Goal: Transaction & Acquisition: Subscribe to service/newsletter

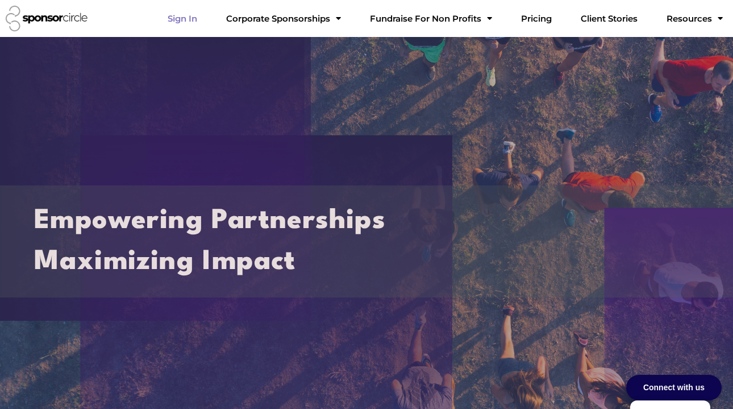
click at [206, 20] on link "Sign In" at bounding box center [183, 18] width 48 height 23
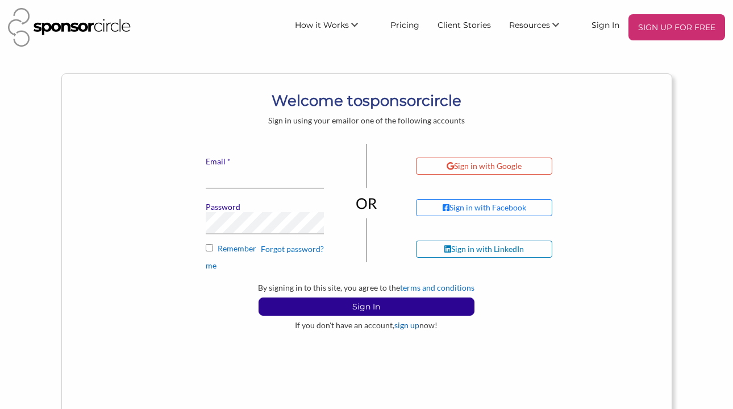
click at [405, 325] on link "sign up" at bounding box center [407, 325] width 25 height 10
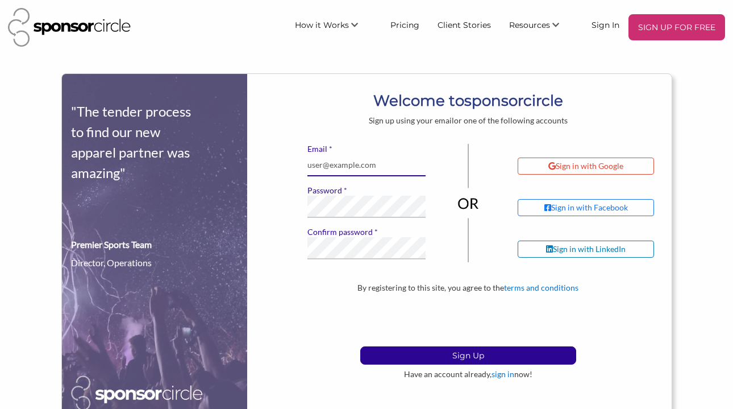
click at [358, 166] on input "* Email" at bounding box center [367, 165] width 118 height 22
click at [319, 63] on body "SIGN UP FOR FREE How it Works For Suppliers and Sponsors For Events and Sports …" at bounding box center [366, 204] width 733 height 409
click at [308, 185] on div at bounding box center [308, 185] width 0 height 0
click at [374, 161] on input "* Email" at bounding box center [367, 165] width 118 height 22
drag, startPoint x: 387, startPoint y: 167, endPoint x: 289, endPoint y: 166, distance: 98.4
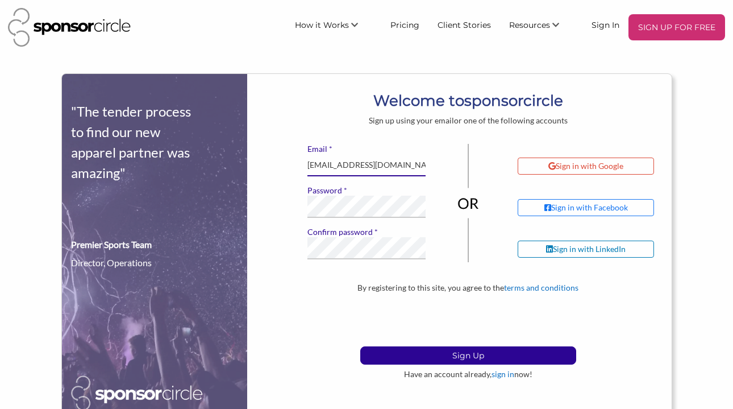
click at [289, 166] on div "* Email Info@violetvista.com * Password * Confirm password If you see this, lea…" at bounding box center [468, 213] width 406 height 139
paste input "i"
type input "[EMAIL_ADDRESS][DOMAIN_NAME]"
click at [265, 210] on div "* Email info@violetvista.com * Password * Confirm password If you see this, lea…" at bounding box center [468, 213] width 406 height 139
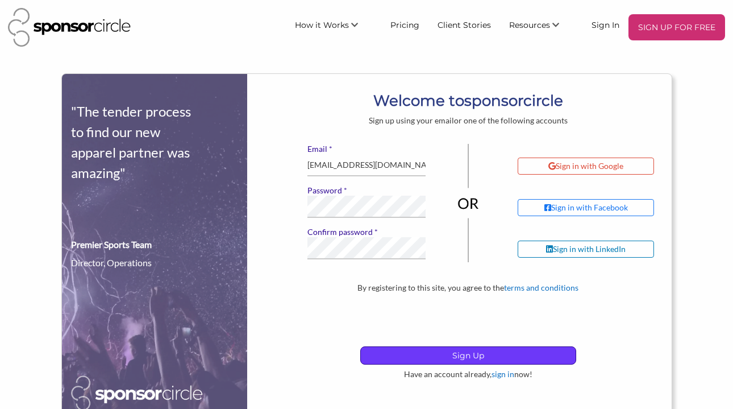
click at [425, 354] on p "Sign Up" at bounding box center [468, 355] width 215 height 17
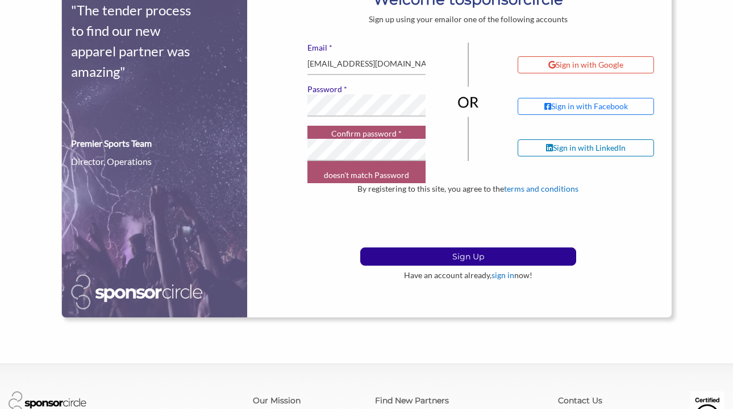
scroll to position [133, 0]
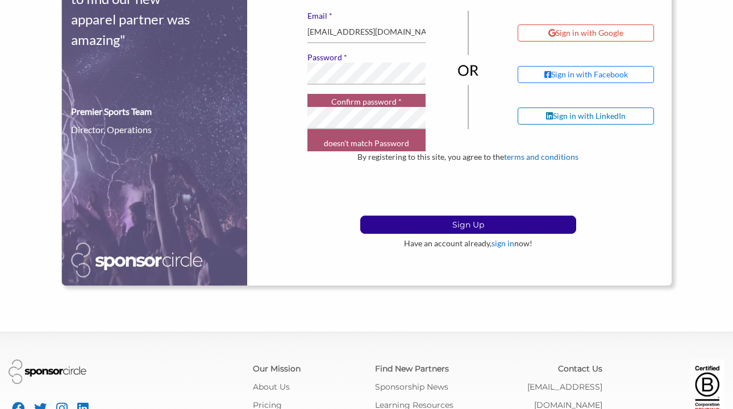
click at [447, 36] on div at bounding box center [468, 70] width 51 height 118
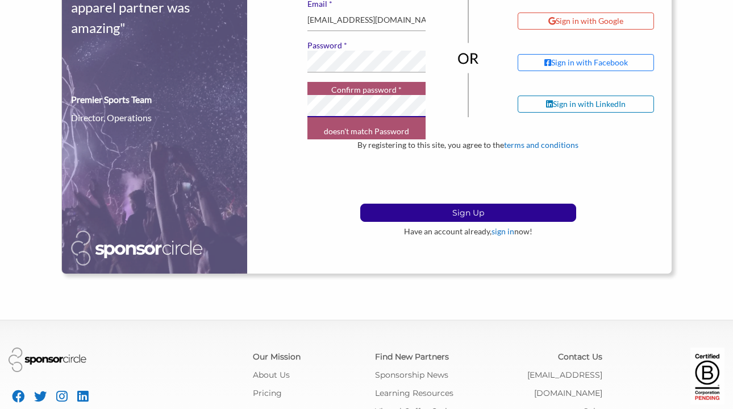
scroll to position [155, 0]
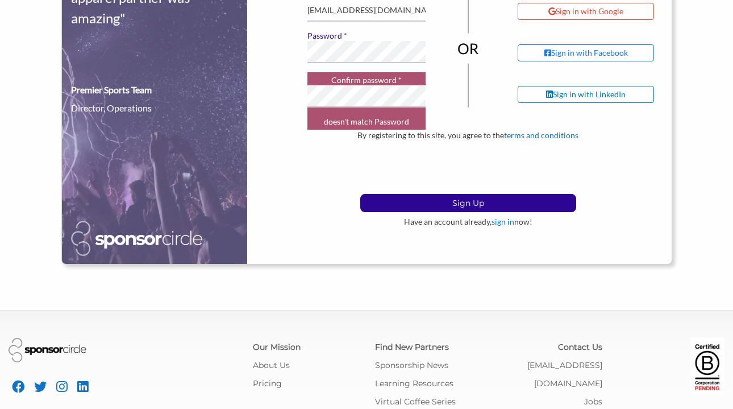
click at [450, 56] on div at bounding box center [468, 48] width 51 height 118
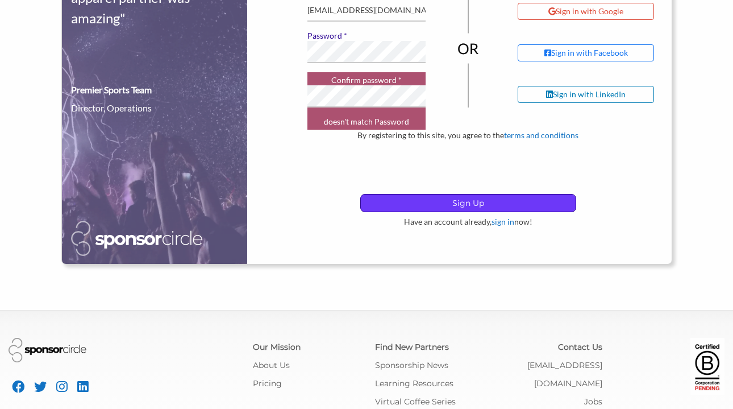
click at [453, 204] on p "Sign Up" at bounding box center [468, 202] width 215 height 17
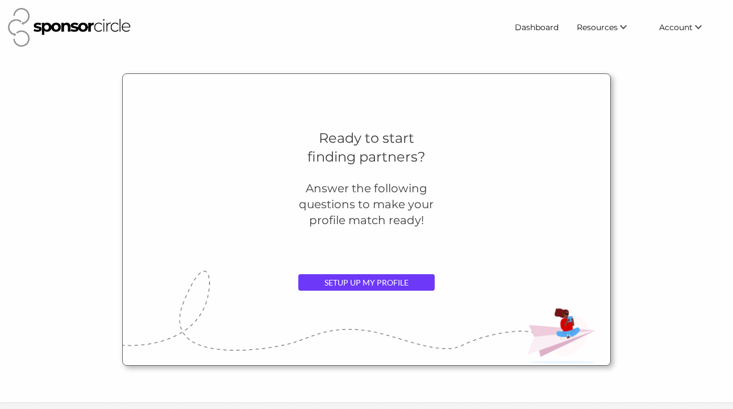
click at [390, 287] on link "SETUP UP MY PROFILE" at bounding box center [366, 282] width 136 height 17
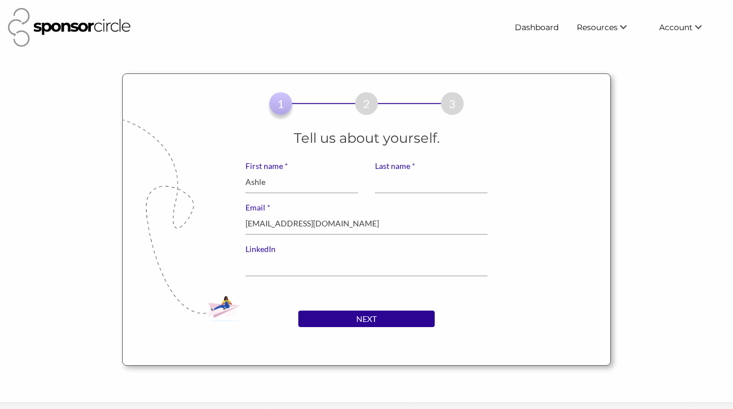
type input "[PERSON_NAME]"
click at [303, 180] on input "[PERSON_NAME]" at bounding box center [302, 182] width 113 height 22
drag, startPoint x: 303, startPoint y: 180, endPoint x: 288, endPoint y: 179, distance: 15.4
click at [288, 180] on input "[PERSON_NAME]" at bounding box center [302, 182] width 113 height 22
type input "Ashley"
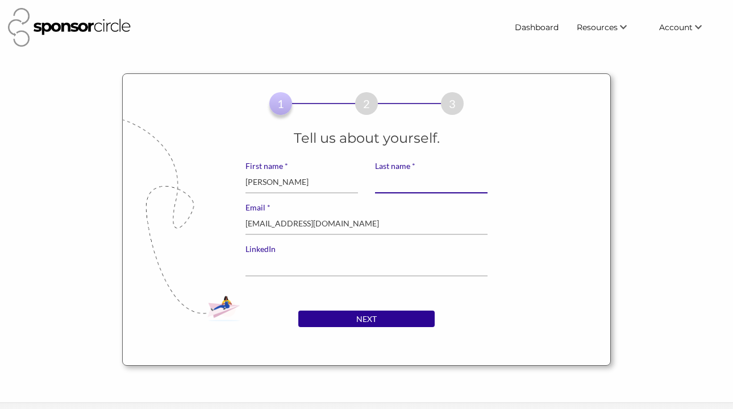
paste input "Miers"
type input "Miers"
click at [277, 271] on input "LinkedIn" at bounding box center [367, 265] width 243 height 22
paste input "linkedin.com/in/ashleymiers"
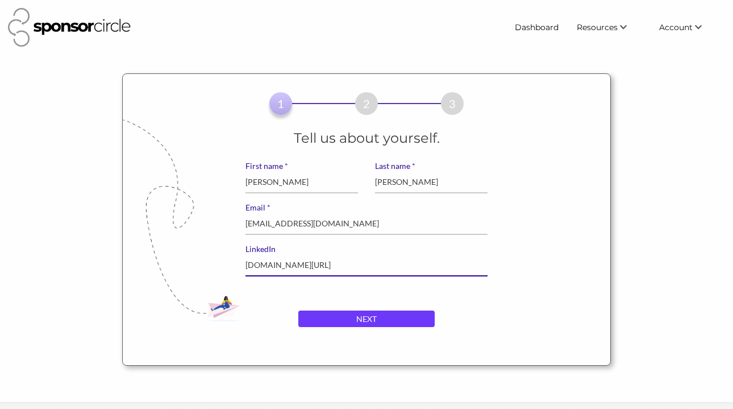
type input "linkedin.com/in/ashleymiers"
click at [330, 319] on input "NEXT" at bounding box center [366, 318] width 136 height 17
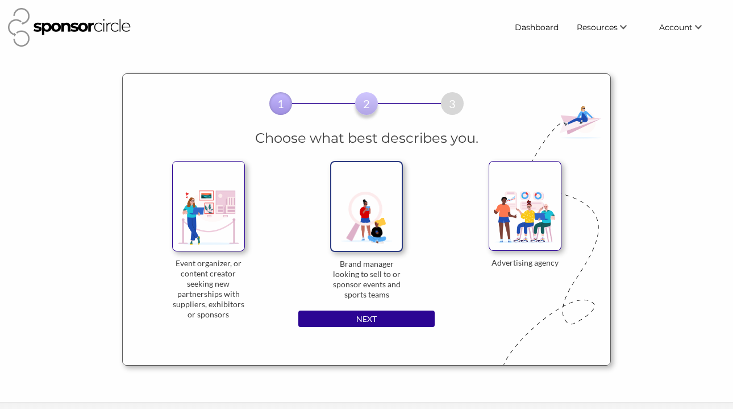
click at [366, 223] on img at bounding box center [366, 206] width 73 height 90
click at [0, 0] on input "Brand manager looking to sell to or sponsor events and sports teams" at bounding box center [0, 0] width 0 height 0
click at [227, 210] on img at bounding box center [208, 206] width 73 height 90
click at [0, 0] on input "Event organizer, or content creator seeking new partnerships with suppliers, ex…" at bounding box center [0, 0] width 0 height 0
click at [397, 190] on img at bounding box center [366, 206] width 73 height 90
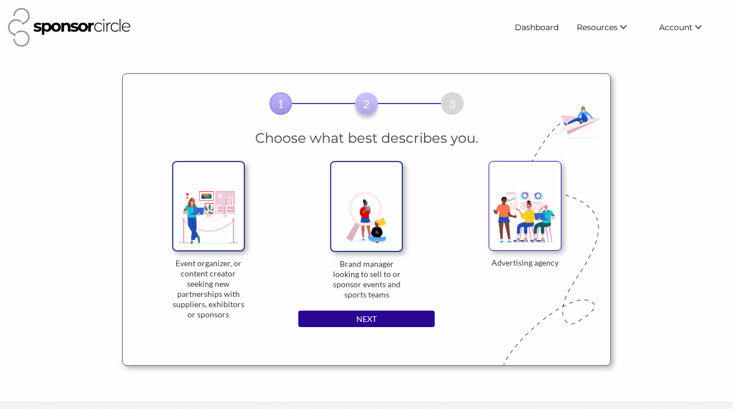
click at [0, 0] on input "Brand manager looking to sell to or sponsor events and sports teams" at bounding box center [0, 0] width 0 height 0
click at [224, 208] on img at bounding box center [208, 206] width 73 height 90
click at [0, 0] on input "Event organizer, or content creator seeking new partnerships with suppliers, ex…" at bounding box center [0, 0] width 0 height 0
drag, startPoint x: 561, startPoint y: 263, endPoint x: 486, endPoint y: 266, distance: 75.1
click at [486, 266] on div "Event organizer, or content creator seeking new partnerships with suppliers, ex…" at bounding box center [366, 240] width 389 height 159
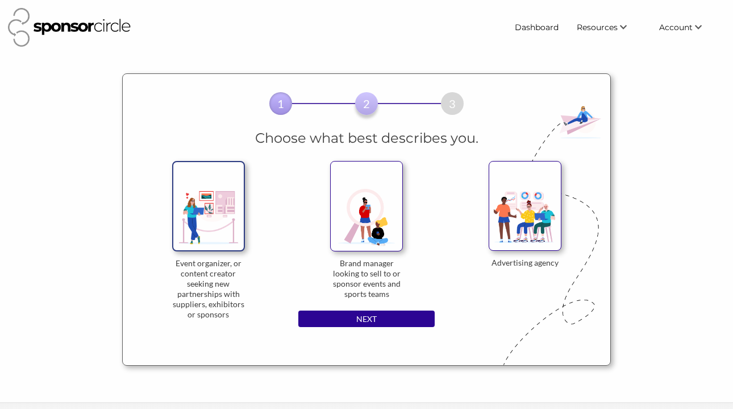
copy div "Advertising agency"
drag, startPoint x: 231, startPoint y: 316, endPoint x: 171, endPoint y: 261, distance: 80.9
click at [171, 261] on div "1 2 3 Choose what best describes you. Event organizer, or content creator seeki…" at bounding box center [367, 219] width 406 height 291
copy div "Event organizer, or content creator seeking new partnerships with suppliers, ex…"
click at [227, 104] on div "1 2 3" at bounding box center [366, 101] width 389 height 55
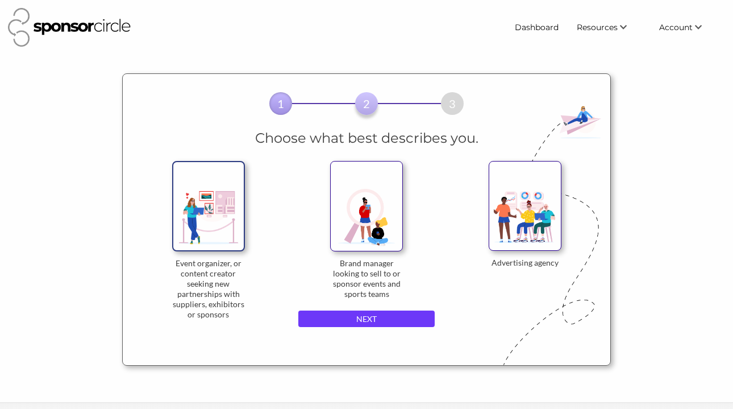
click at [322, 312] on input "NEXT" at bounding box center [366, 318] width 136 height 17
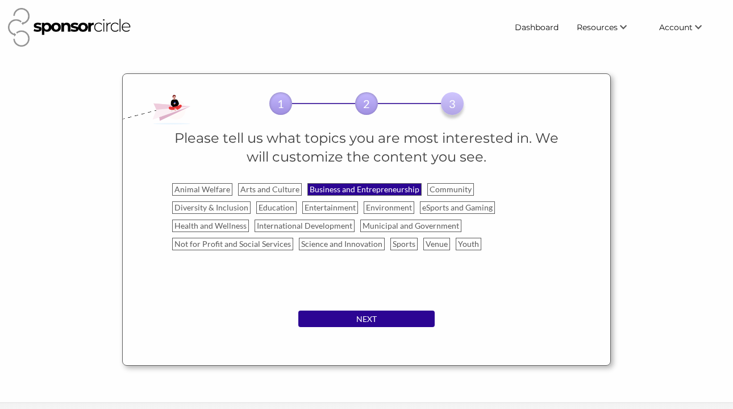
click at [374, 184] on label "Business and Entrepreneurship" at bounding box center [365, 189] width 114 height 13
click at [0, 0] on input "Business and Entrepreneurship" at bounding box center [0, 0] width 0 height 0
click at [256, 207] on label "Education" at bounding box center [276, 207] width 40 height 13
click at [0, 0] on input "Education" at bounding box center [0, 0] width 0 height 0
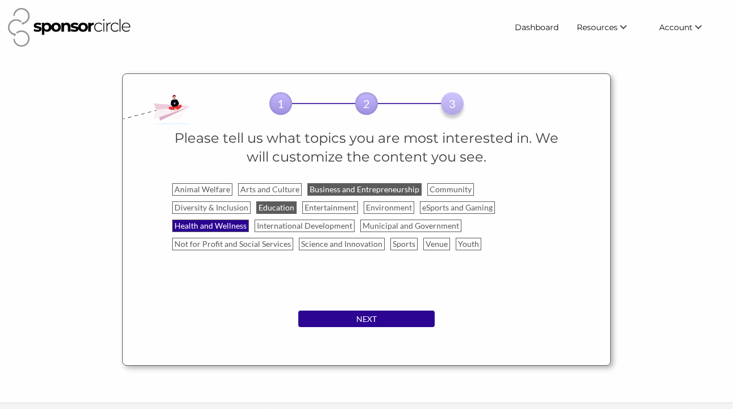
click at [249, 219] on label "Health and Wellness" at bounding box center [210, 225] width 77 height 13
click at [0, 0] on input "Health and Wellness" at bounding box center [0, 0] width 0 height 0
click at [449, 190] on label "Community" at bounding box center [451, 189] width 47 height 13
click at [0, 0] on input "Community" at bounding box center [0, 0] width 0 height 0
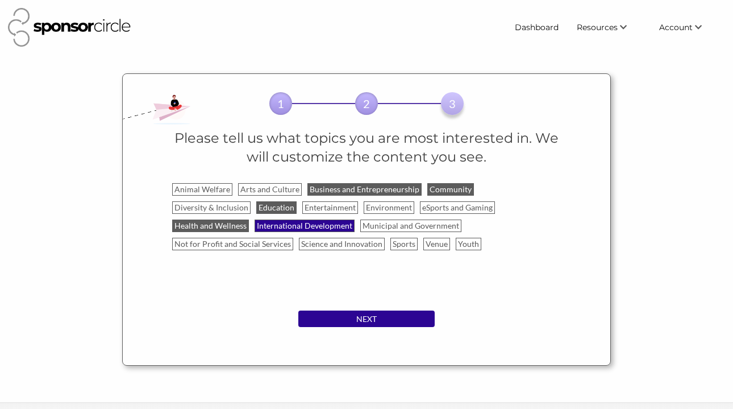
click at [255, 224] on label "International Development" at bounding box center [305, 225] width 100 height 13
click at [0, 0] on input "International Development" at bounding box center [0, 0] width 0 height 0
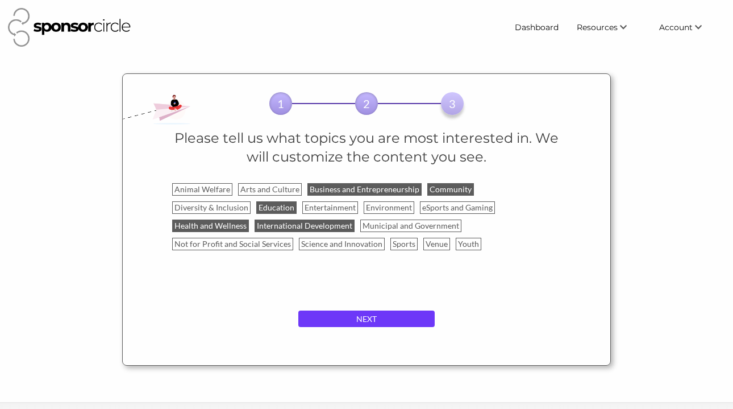
click at [360, 316] on input "NEXT" at bounding box center [366, 318] width 136 height 17
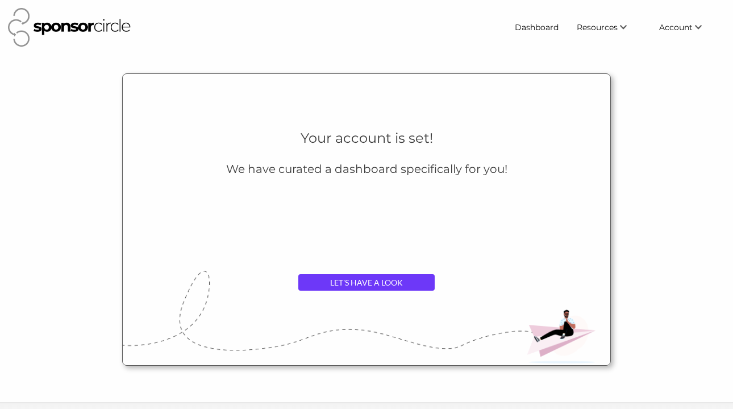
click at [366, 281] on link "LET'S HAVE A LOOK" at bounding box center [366, 282] width 136 height 17
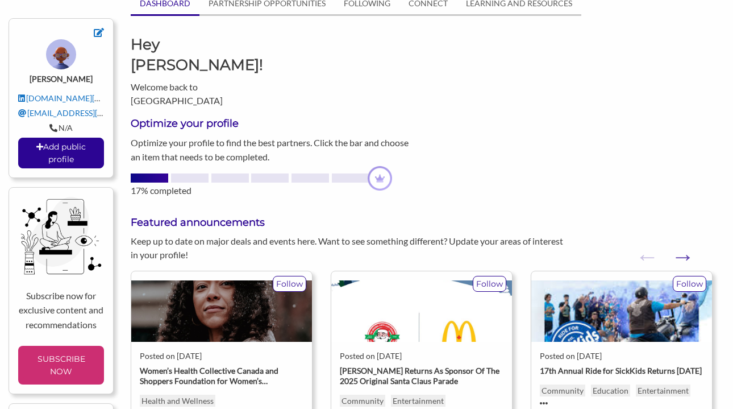
scroll to position [64, 0]
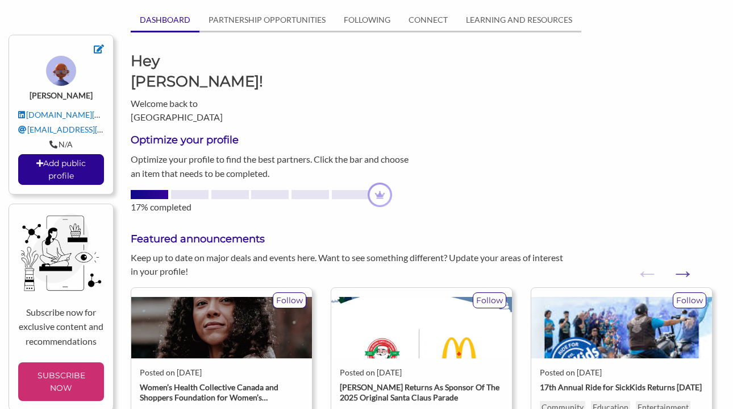
click at [226, 133] on h3 "Optimize your profile" at bounding box center [275, 140] width 289 height 14
click at [67, 67] on img at bounding box center [61, 71] width 30 height 30
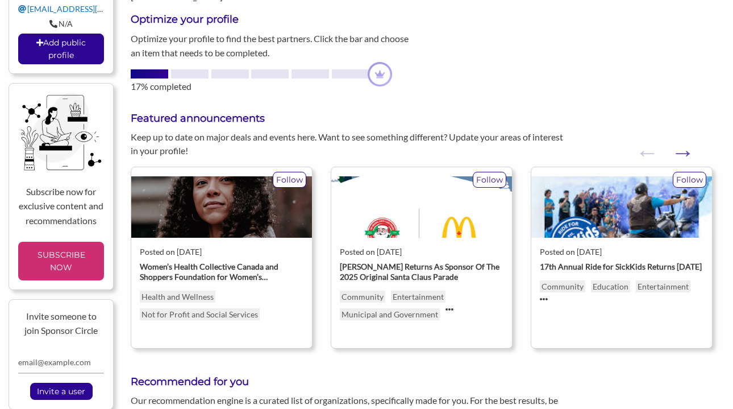
scroll to position [170, 0]
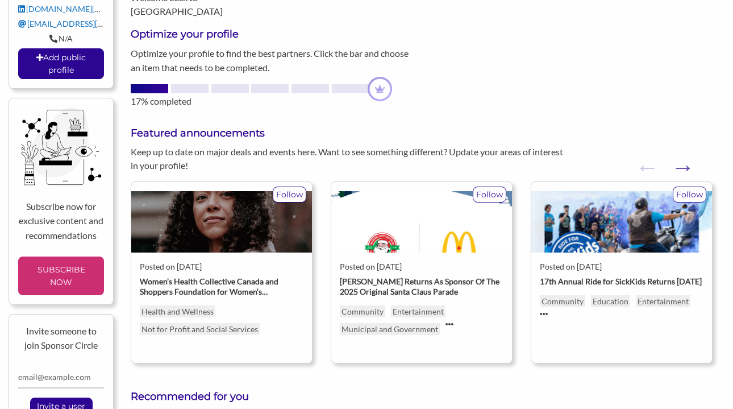
click at [387, 77] on img at bounding box center [380, 89] width 24 height 24
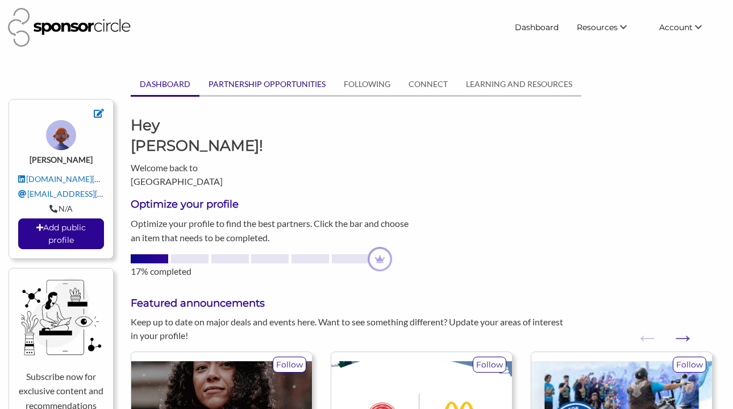
scroll to position [0, 0]
click at [233, 79] on link "PARTNERSHIP OPPORTUNITIES" at bounding box center [267, 84] width 135 height 22
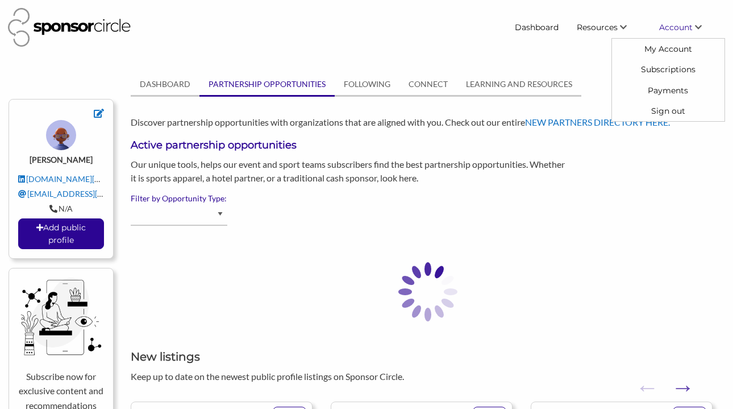
click at [673, 32] on span "Account" at bounding box center [676, 27] width 34 height 10
click at [670, 51] on link "My Account" at bounding box center [668, 49] width 113 height 20
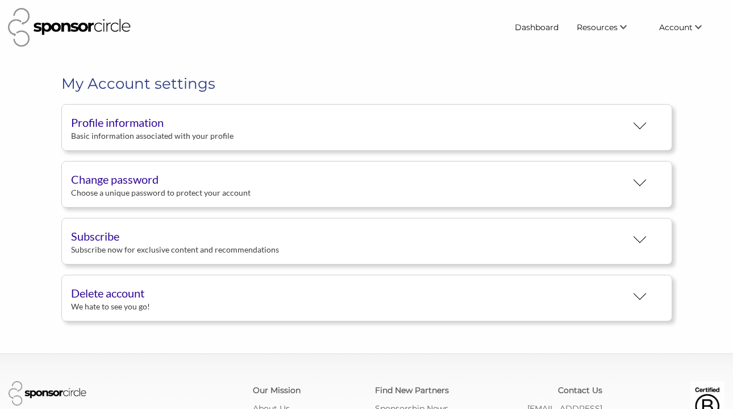
scroll to position [20, 0]
click at [359, 133] on button "Profile information Basic information associated with your profile" at bounding box center [366, 127] width 611 height 47
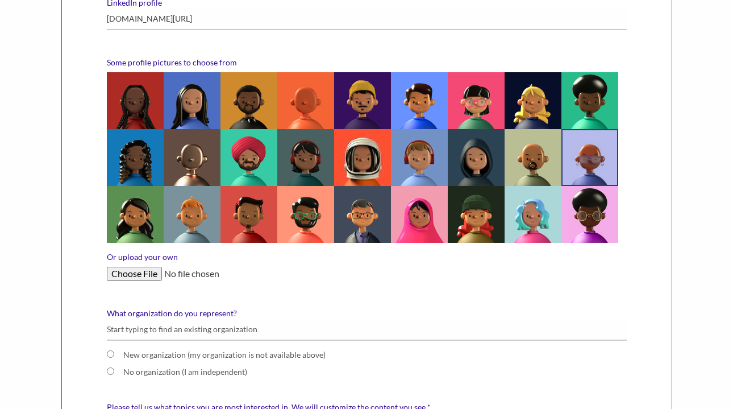
scroll to position [265, 0]
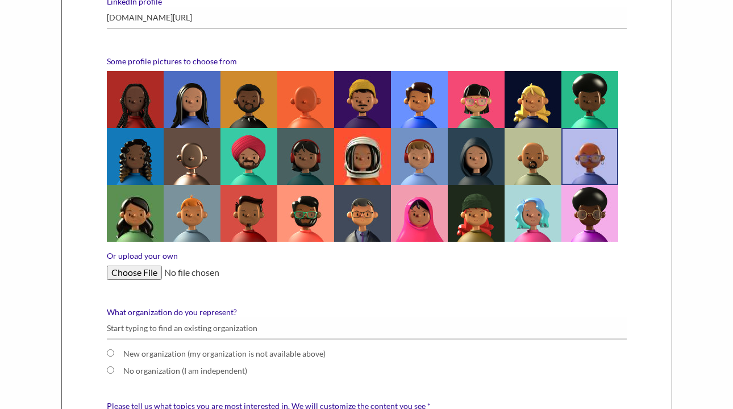
click at [115, 273] on input "Or upload your own" at bounding box center [367, 272] width 520 height 14
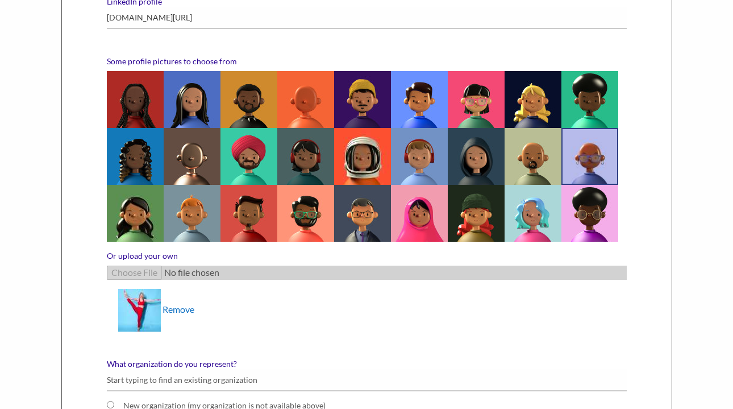
click at [142, 316] on img at bounding box center [139, 310] width 43 height 43
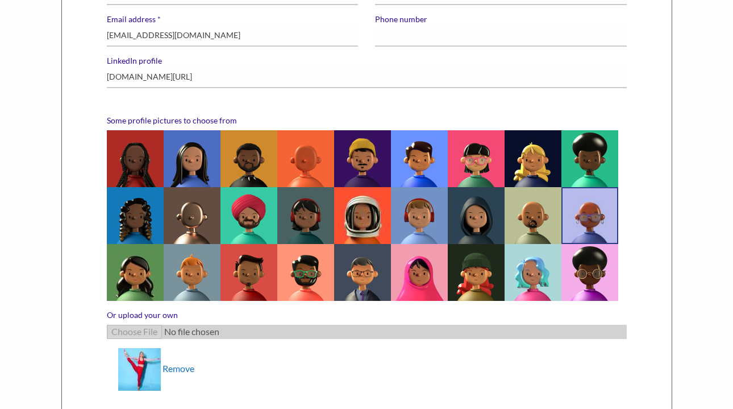
scroll to position [188, 0]
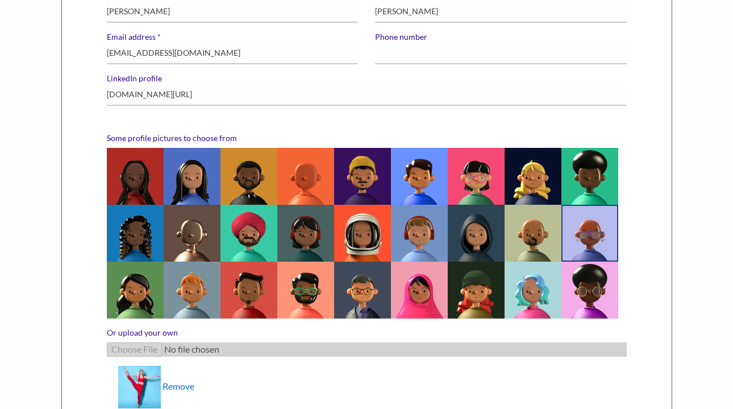
click at [148, 383] on img at bounding box center [139, 387] width 43 height 43
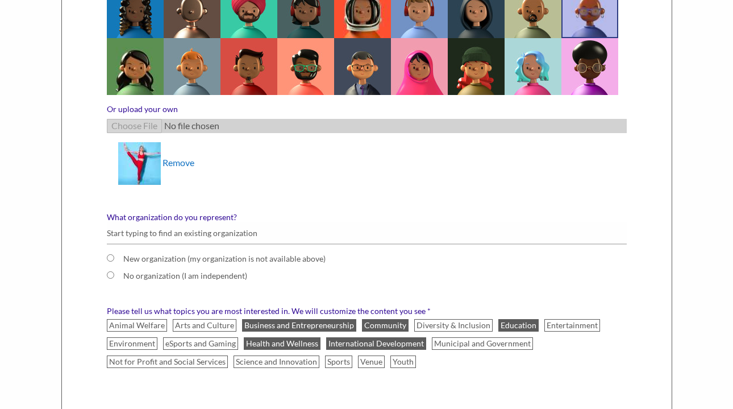
scroll to position [414, 0]
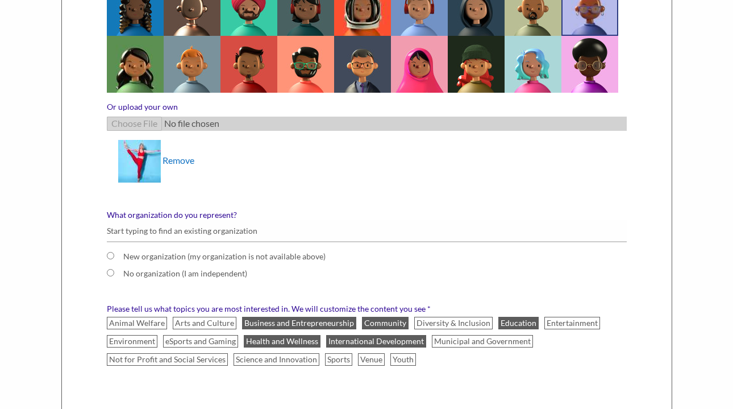
type input "[PHONE_NUMBER]"
drag, startPoint x: 105, startPoint y: 211, endPoint x: 240, endPoint y: 215, distance: 135.9
click at [240, 215] on div "What organization do you represent?" at bounding box center [366, 215] width 537 height 10
click at [215, 190] on div "Some profile pictures to choose from Or upload your own Remove" at bounding box center [366, 49] width 537 height 284
click at [183, 230] on input "What organization do you represent?" at bounding box center [367, 231] width 520 height 22
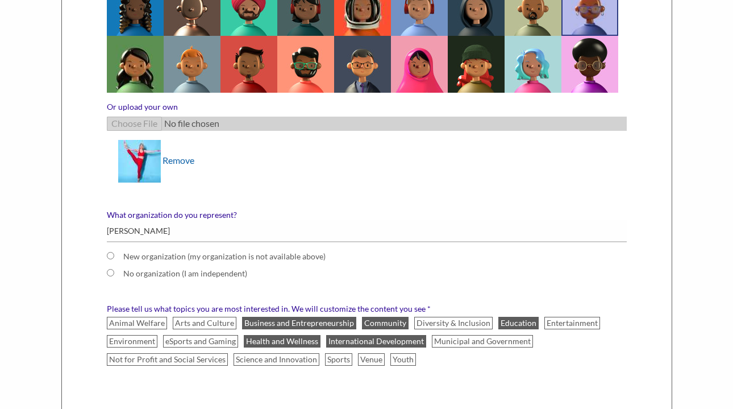
click at [185, 161] on link "Remove" at bounding box center [179, 159] width 32 height 11
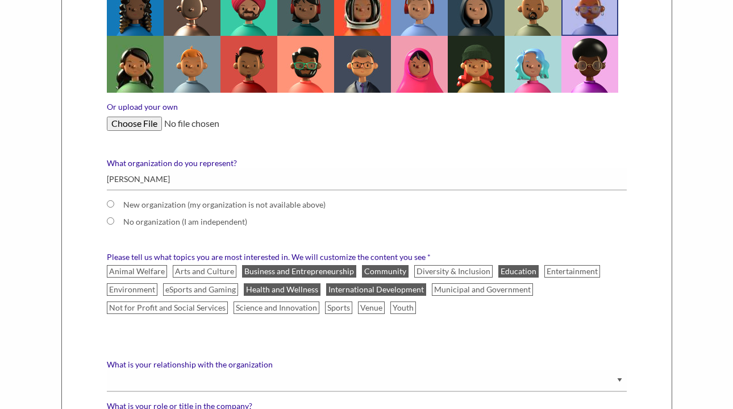
click at [140, 123] on input "Or upload your own" at bounding box center [367, 124] width 520 height 14
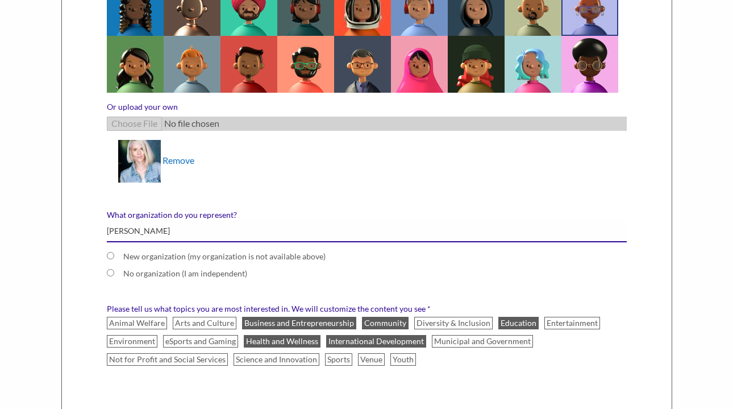
drag, startPoint x: 158, startPoint y: 234, endPoint x: 92, endPoint y: 232, distance: 66.6
click at [92, 232] on div "First name Ashley Last name Miers * Email address info@violetvista.com Phone nu…" at bounding box center [366, 153] width 611 height 845
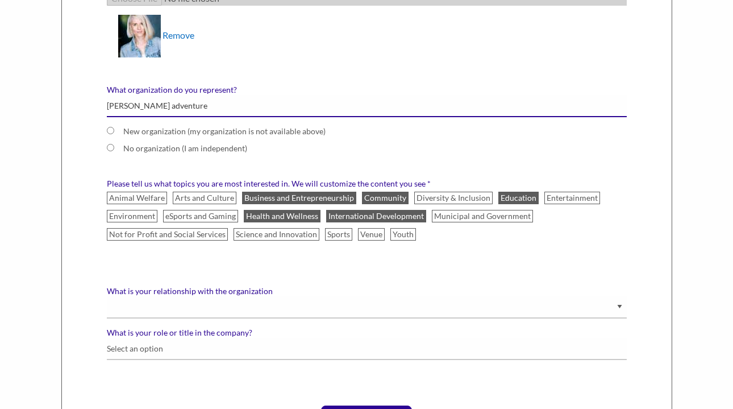
scroll to position [528, 0]
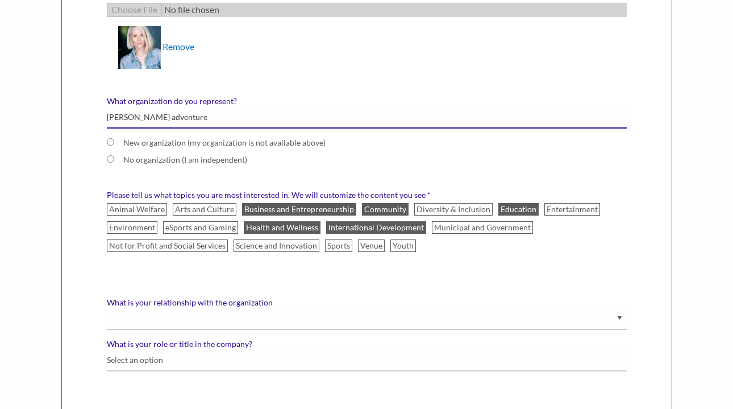
drag, startPoint x: 191, startPoint y: 121, endPoint x: 98, endPoint y: 118, distance: 93.3
click at [98, 118] on div "Violet V ista adventure New organization (my organization is not available abov…" at bounding box center [366, 138] width 537 height 65
paste input "ista Ventures"
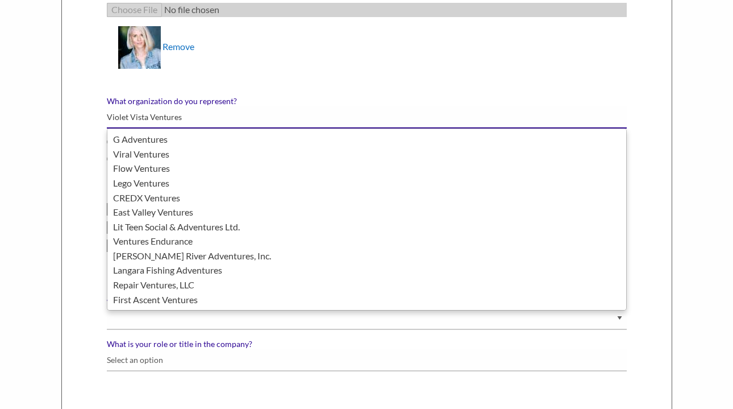
type input "Violet Vista Ventures"
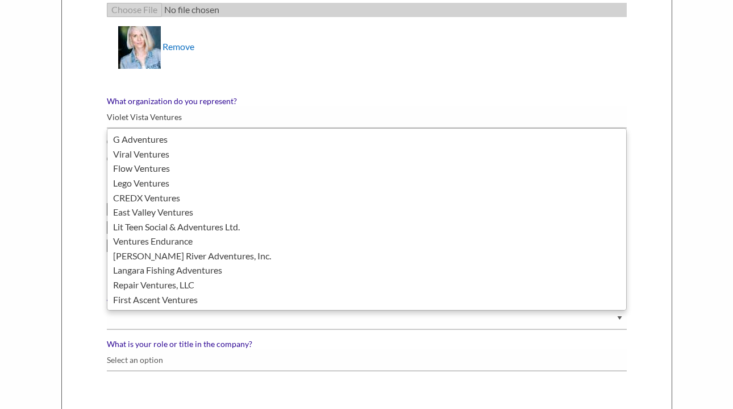
click at [275, 83] on form "First name Ashley Last name Miers * Email address info@violetvista.com Phone nu…" at bounding box center [366, 43] width 537 height 784
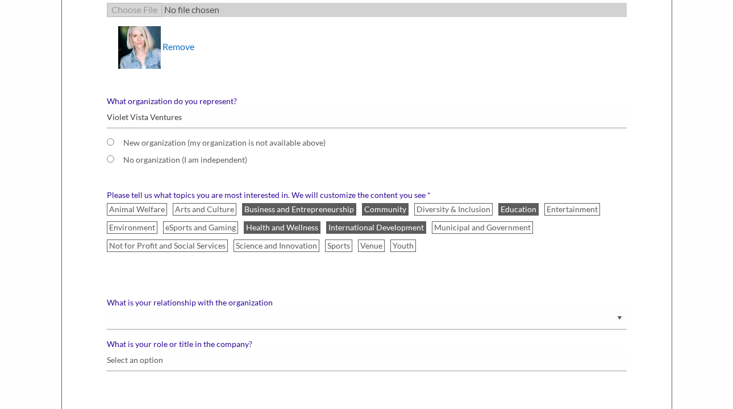
click at [167, 140] on label "New organization (my organization is not available above)" at bounding box center [331, 143] width 416 height 10
click at [114, 140] on input "New organization (my organization is not available above)" at bounding box center [110, 141] width 7 height 7
radio input "true"
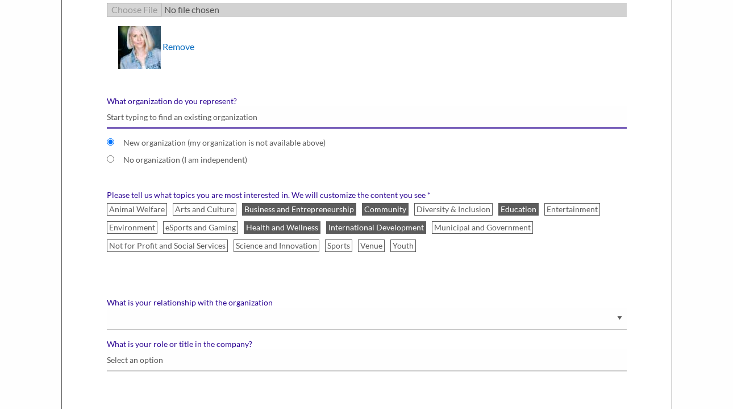
click at [206, 121] on input "What organization do you represent?" at bounding box center [367, 117] width 520 height 22
radio input "false"
paste input "Violet Vista Ventures"
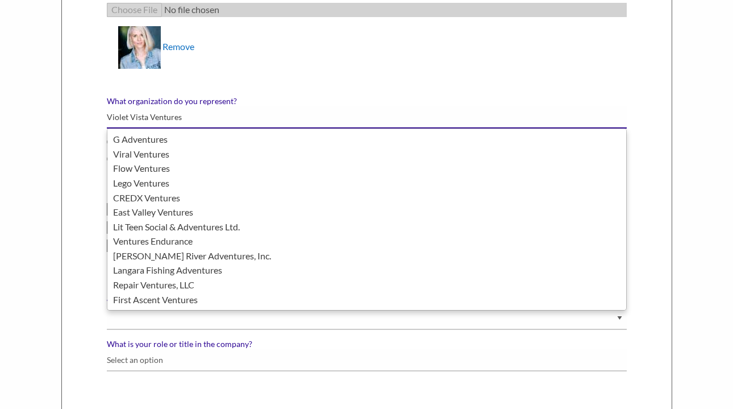
type input "Violet Vista Ventures"
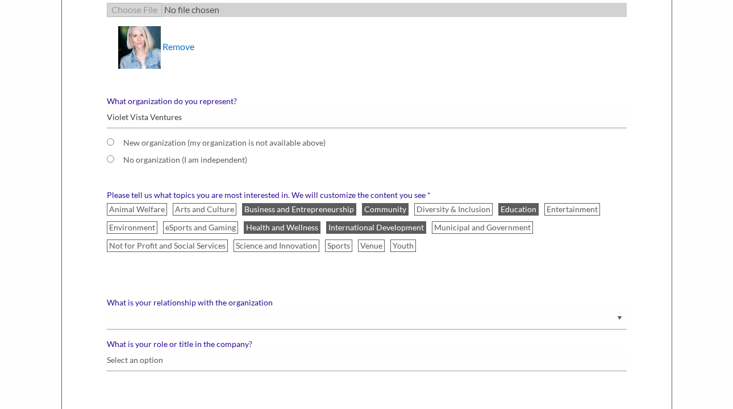
click at [267, 95] on form "First name Ashley Last name Miers * Email address info@violetvista.com Phone nu…" at bounding box center [366, 43] width 537 height 784
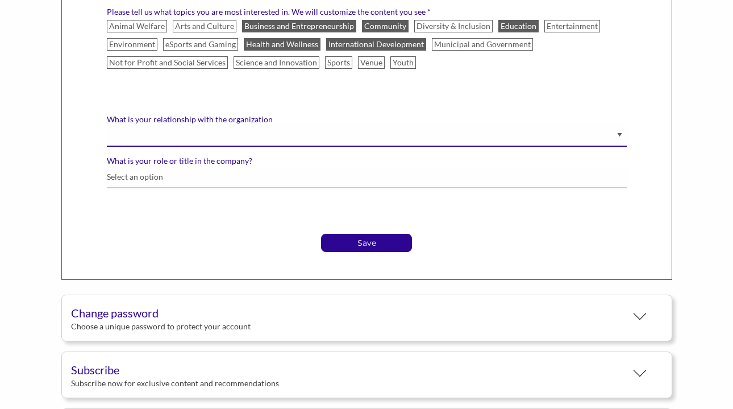
scroll to position [714, 0]
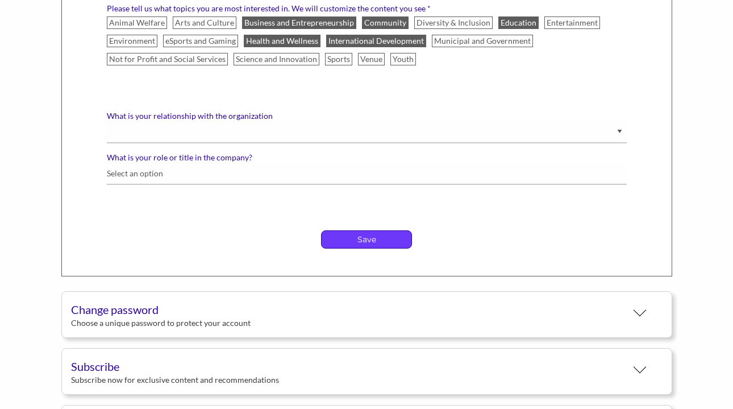
click at [337, 244] on p "Save" at bounding box center [367, 239] width 90 height 17
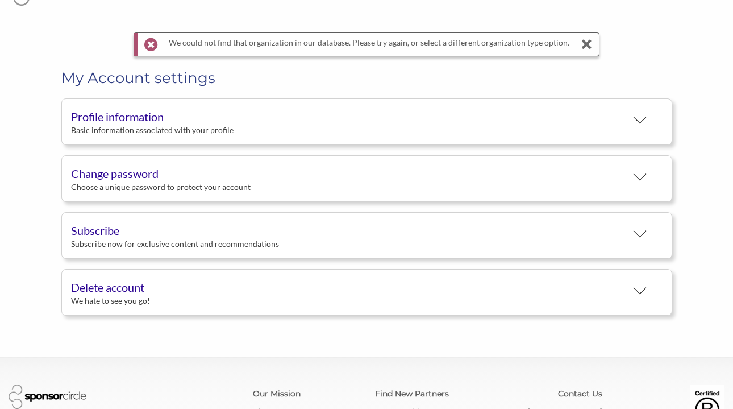
scroll to position [56, 0]
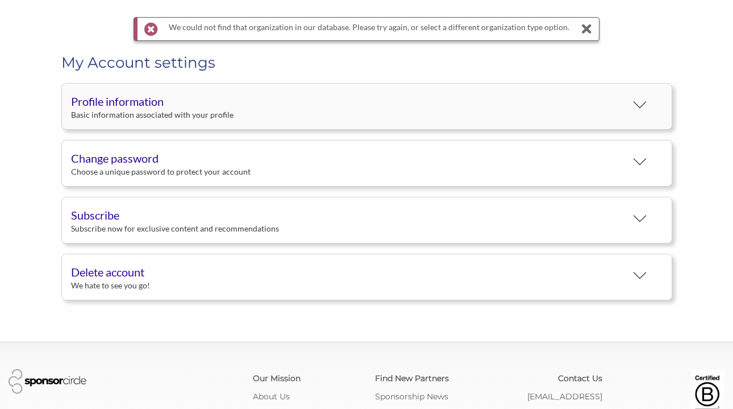
click at [515, 118] on button "Profile information Basic information associated with your profile" at bounding box center [366, 106] width 611 height 47
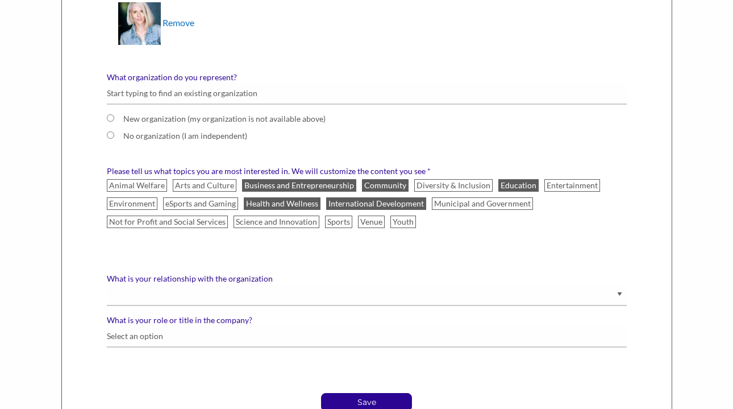
scroll to position [588, 0]
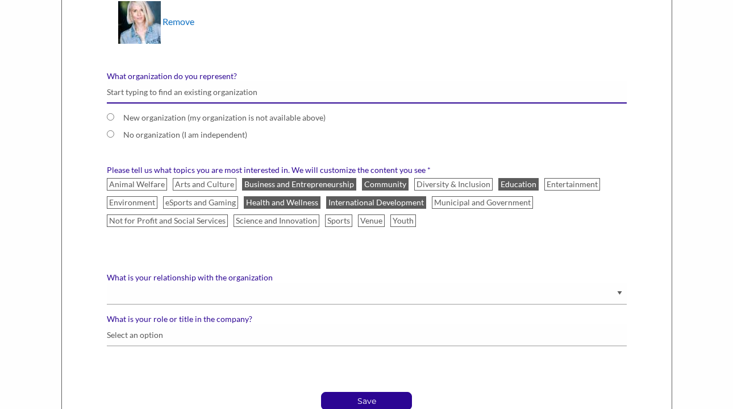
paste input "Violet Vista Ventures"
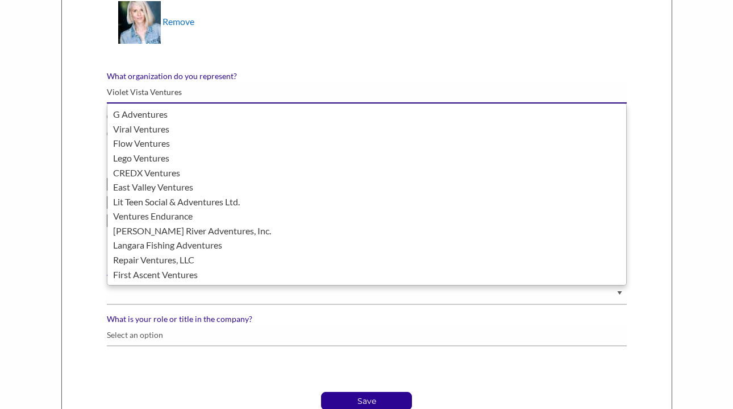
type input "Violet Vista Ventures"
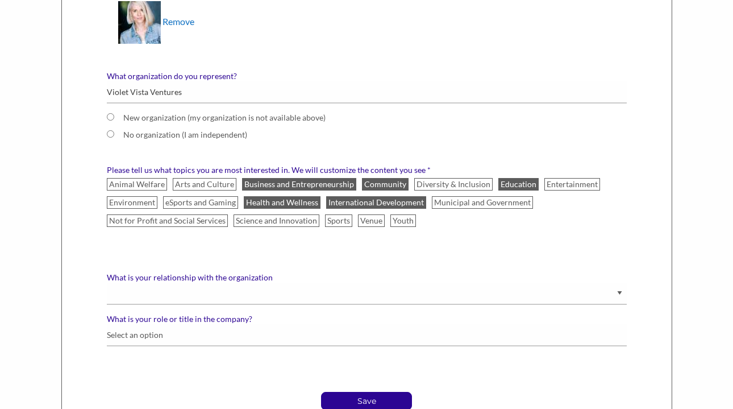
click at [530, 35] on li "Remove" at bounding box center [372, 22] width 509 height 43
click at [224, 137] on label "No organization (I am independent)" at bounding box center [331, 135] width 416 height 10
click at [114, 137] on input "No organization (I am independent)" at bounding box center [110, 133] width 7 height 7
radio input "true"
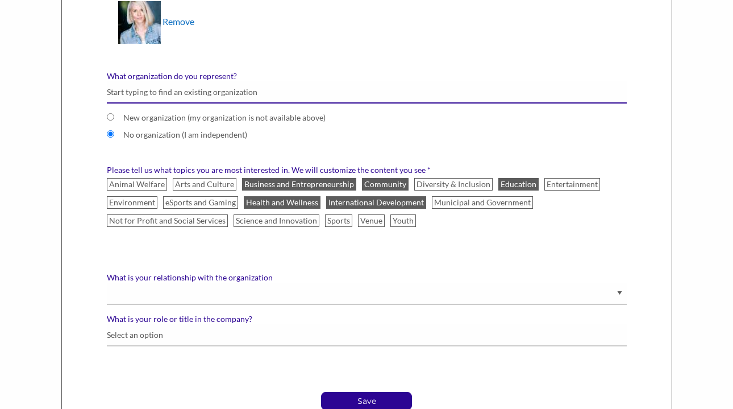
click at [238, 96] on input "What organization do you represent?" at bounding box center [367, 92] width 520 height 22
radio input "false"
paste input "Violet Vista Ventures"
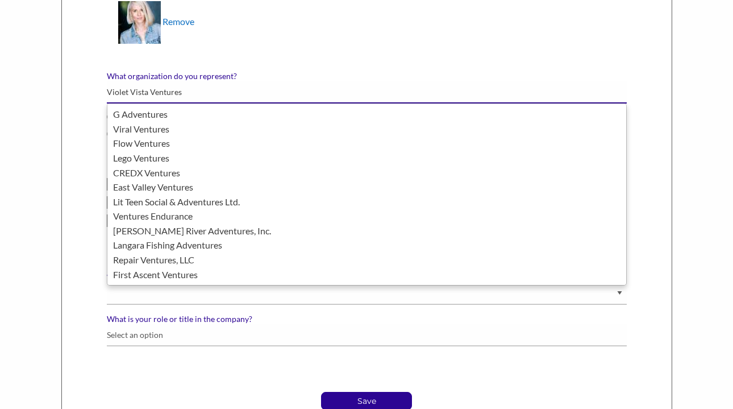
type input "Violet Vista Ventures"
click at [277, 75] on label "What organization do you represent?" at bounding box center [367, 76] width 520 height 10
click at [277, 81] on input "Violet Vista Ventures" at bounding box center [367, 92] width 520 height 22
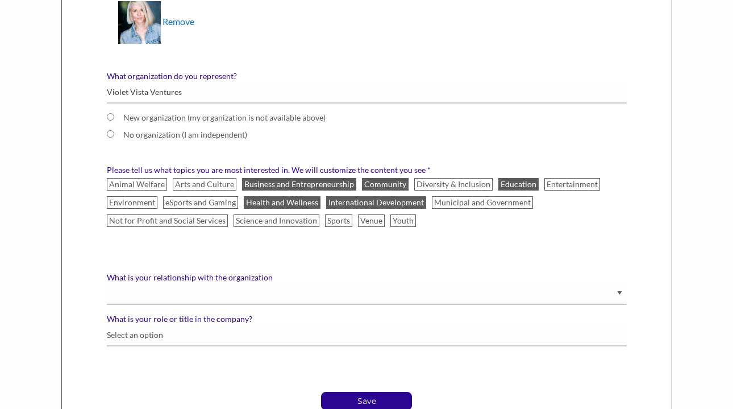
click at [222, 121] on label "New organization (my organization is not available above)" at bounding box center [331, 118] width 416 height 10
click at [114, 121] on input "New organization (my organization is not available above)" at bounding box center [110, 116] width 7 height 7
radio input "true"
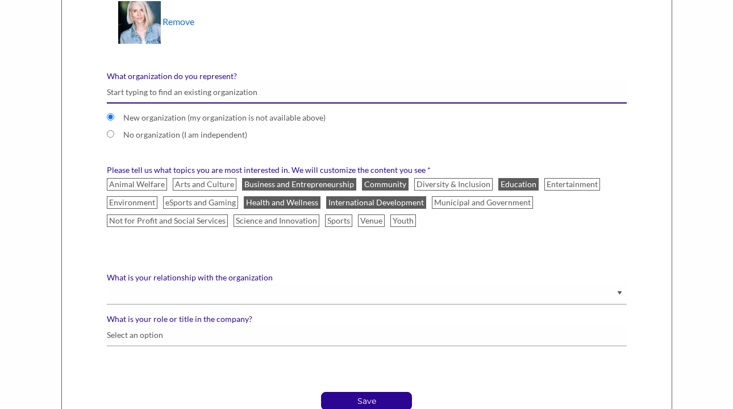
click at [219, 98] on input "What organization do you represent?" at bounding box center [367, 92] width 520 height 22
radio input "false"
paste input "Violet Vista Ventures"
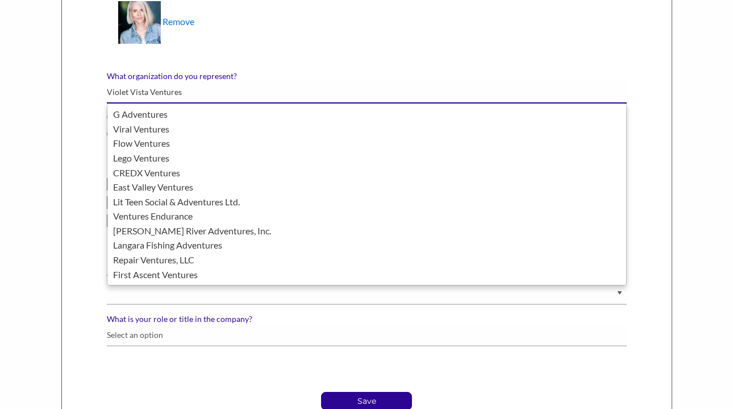
type input "Violet Vista Ventures"
click at [262, 64] on form "First name Ashley Last name Miers * Email address info@violetvista.com Phone nu…" at bounding box center [366, 18] width 537 height 784
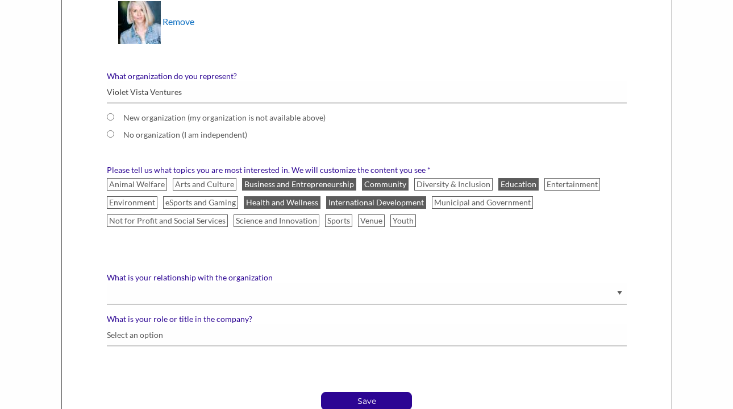
click at [195, 120] on label "New organization (my organization is not available above)" at bounding box center [331, 118] width 416 height 10
click at [114, 120] on input "New organization (my organization is not available above)" at bounding box center [110, 116] width 7 height 7
radio input "true"
click at [345, 401] on p "Save" at bounding box center [367, 400] width 90 height 17
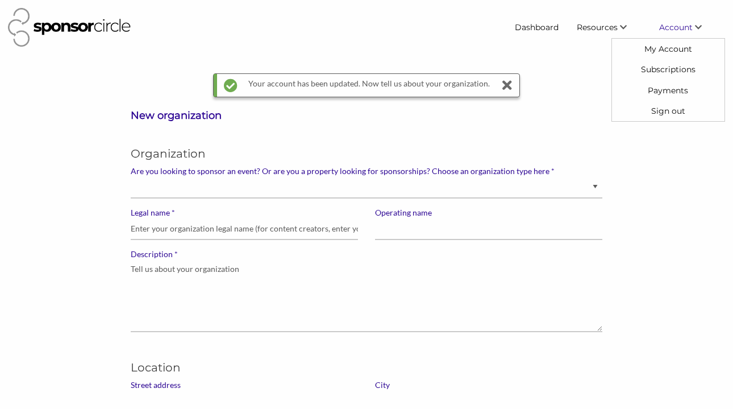
click at [686, 30] on span "Account" at bounding box center [676, 27] width 34 height 10
click at [677, 48] on link "My Account" at bounding box center [668, 49] width 113 height 20
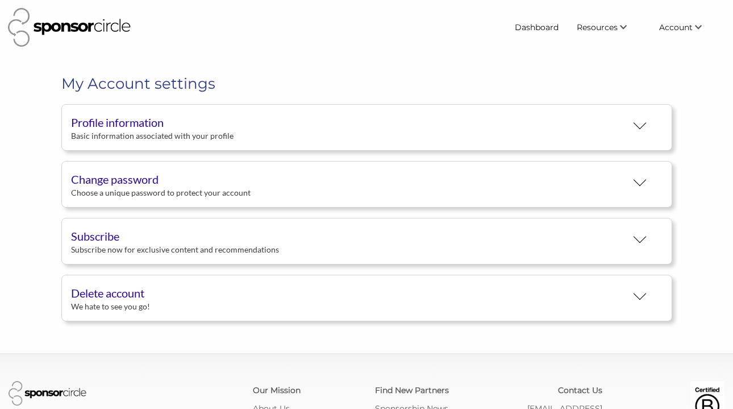
scroll to position [20, 0]
click at [248, 134] on button "Profile information Basic information associated with your profile" at bounding box center [366, 127] width 611 height 47
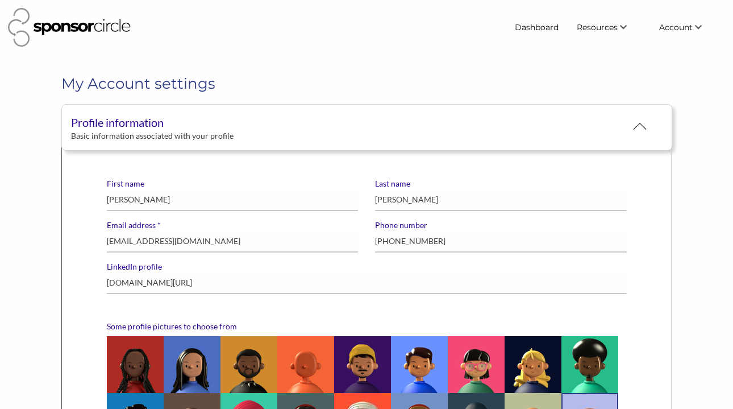
scroll to position [0, 0]
click at [76, 26] on img at bounding box center [69, 27] width 123 height 39
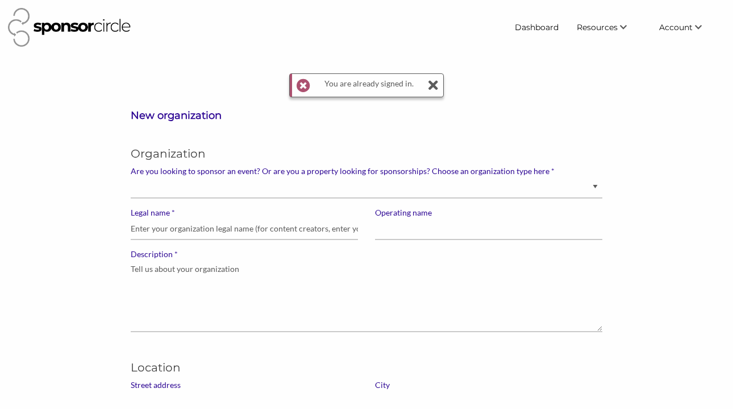
click at [437, 84] on icon at bounding box center [433, 85] width 11 height 23
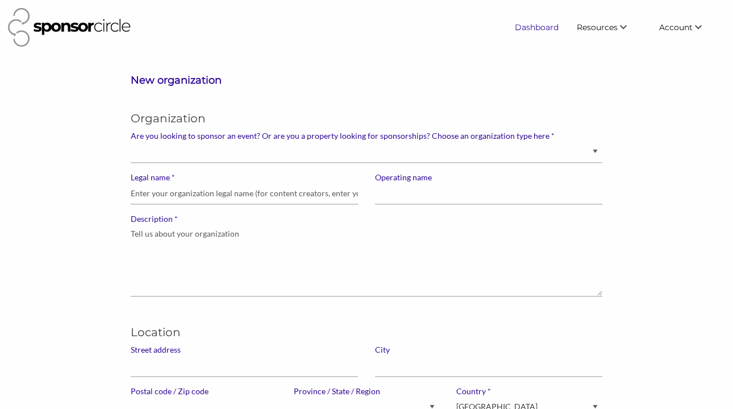
click at [541, 30] on link "Dashboard" at bounding box center [537, 27] width 62 height 20
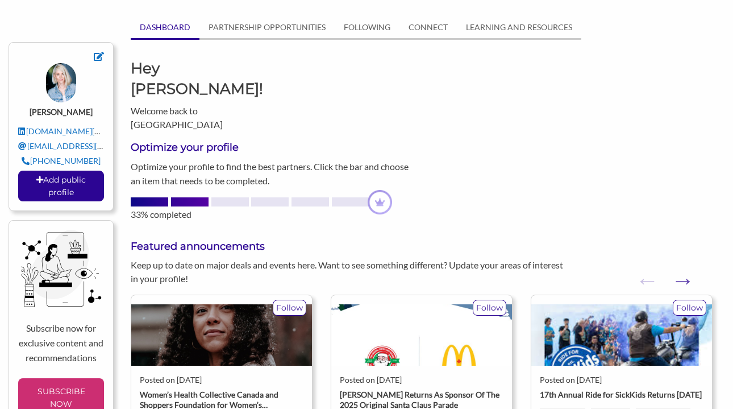
scroll to position [69, 0]
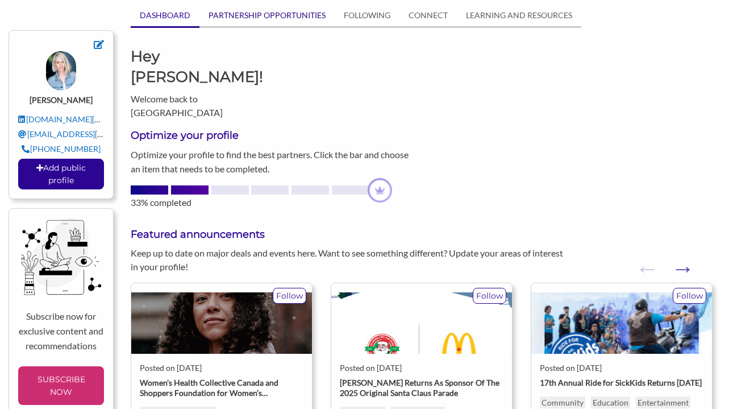
click at [296, 16] on link "PARTNERSHIP OPPORTUNITIES" at bounding box center [267, 16] width 135 height 22
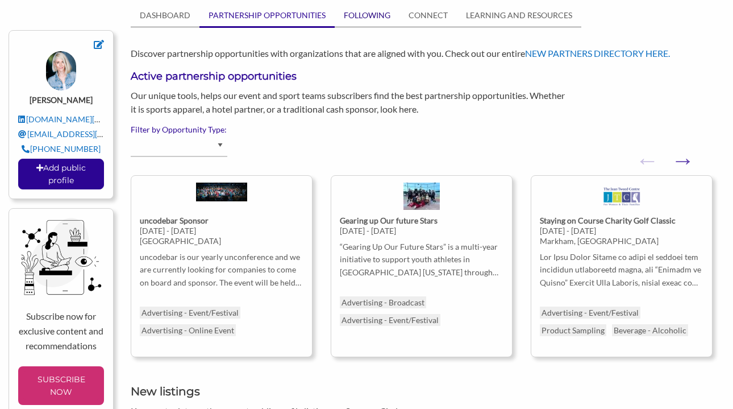
click at [380, 11] on link "FOLLOWING" at bounding box center [367, 16] width 65 height 22
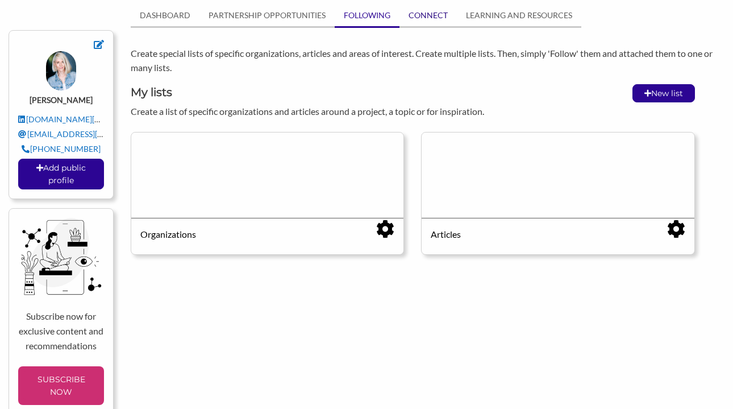
click at [425, 14] on link "CONNECT" at bounding box center [428, 16] width 57 height 22
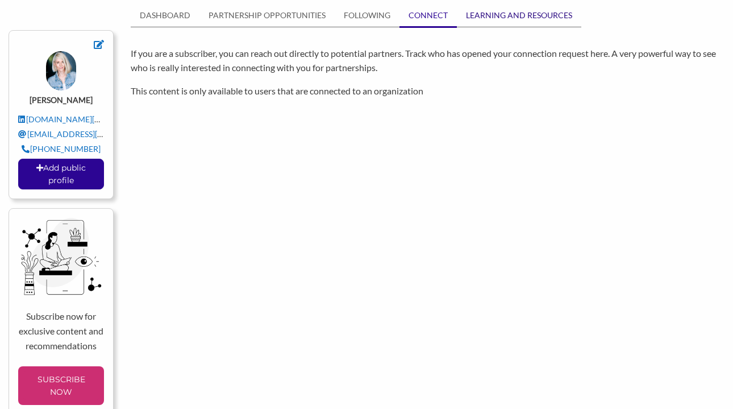
click at [487, 17] on link "LEARNING AND RESOURCES" at bounding box center [519, 16] width 125 height 22
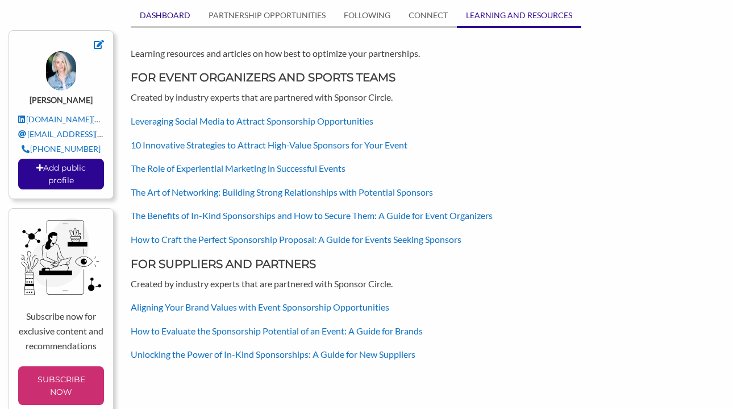
click at [172, 16] on link "DASHBOARD" at bounding box center [165, 16] width 69 height 22
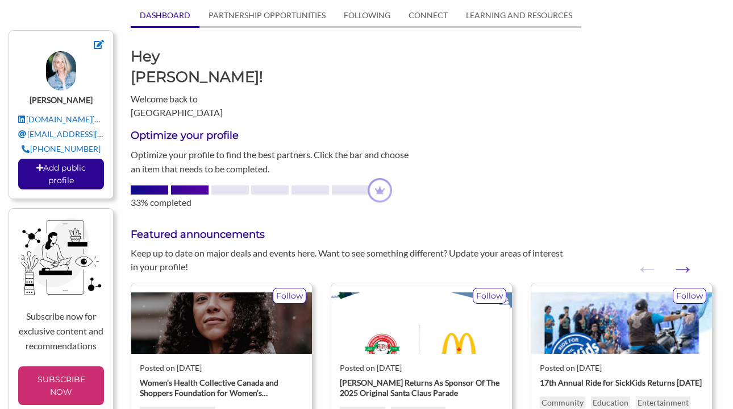
scroll to position [81, 0]
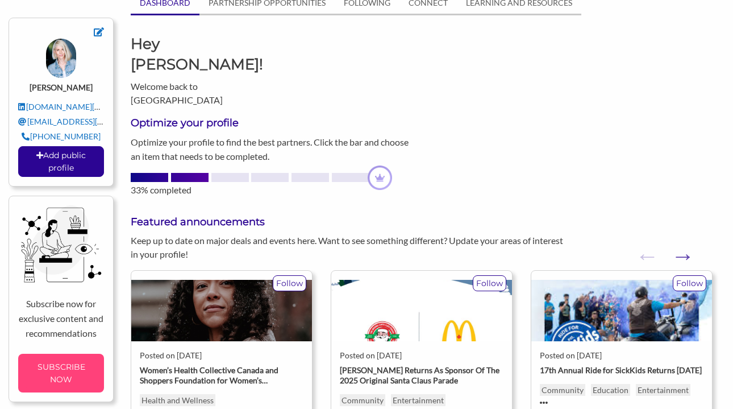
click at [69, 369] on p "SUBSCRIBE NOW" at bounding box center [61, 373] width 77 height 30
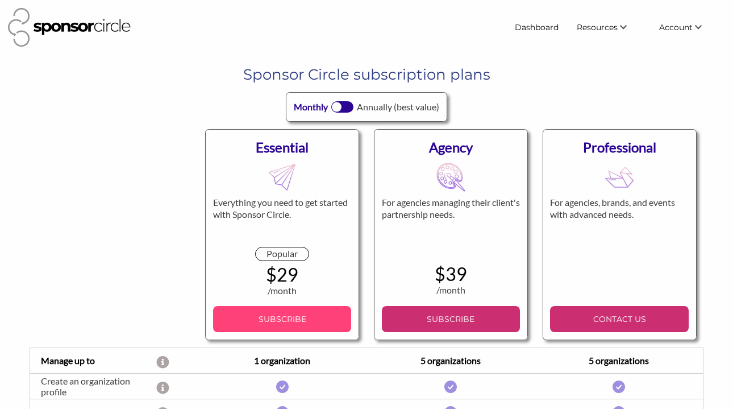
click at [284, 325] on p "SUBSCRIBE" at bounding box center [282, 318] width 129 height 17
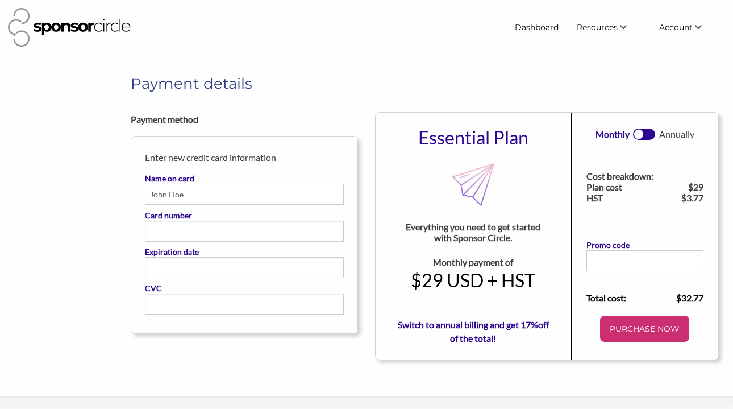
click at [290, 200] on input "Name on card" at bounding box center [244, 194] width 199 height 21
type input "[PERSON_NAME]"
click at [236, 225] on div at bounding box center [244, 231] width 199 height 21
click at [236, 226] on input "Card number" at bounding box center [244, 226] width 189 height 1
click at [236, 225] on div at bounding box center [244, 231] width 199 height 21
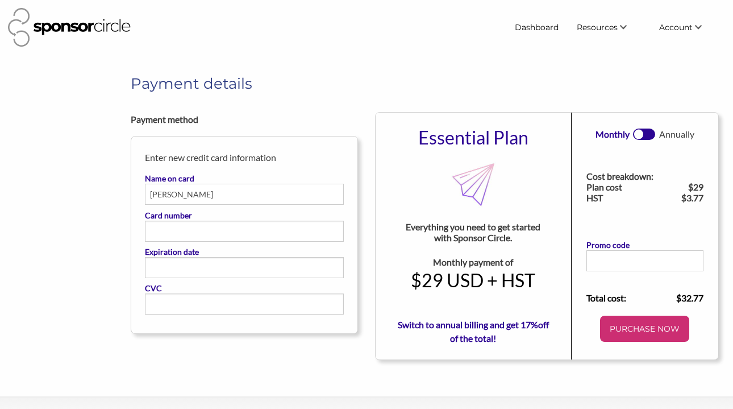
click at [236, 226] on input "Card number" at bounding box center [244, 226] width 189 height 1
click at [215, 313] on div at bounding box center [244, 303] width 199 height 21
click at [215, 300] on input "CVC" at bounding box center [244, 299] width 189 height 1
click at [637, 322] on p "PURCHASE NOW" at bounding box center [645, 328] width 80 height 17
